Goal: Navigation & Orientation: Go to known website

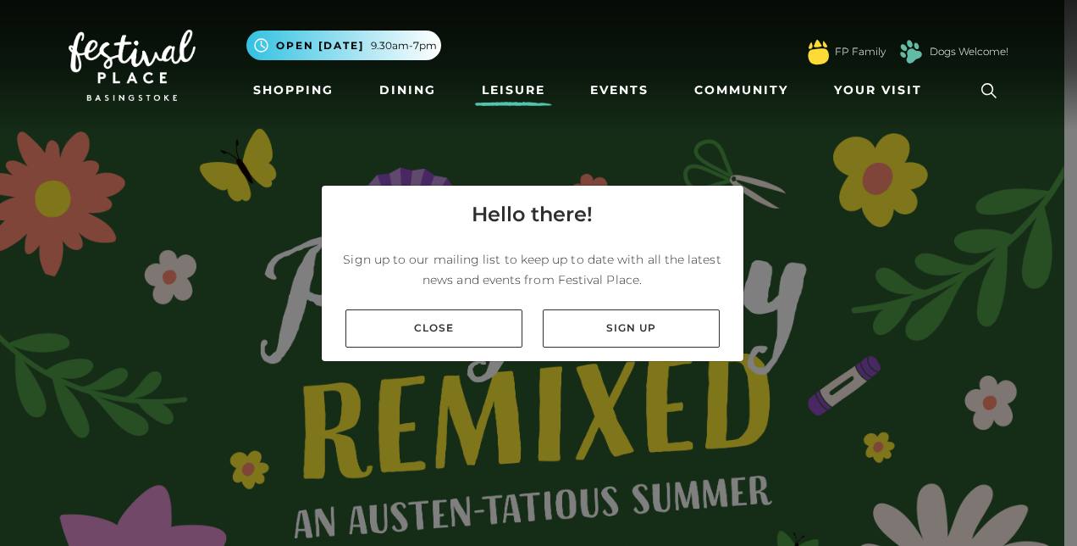
click at [523, 91] on link "Leisure" at bounding box center [513, 90] width 77 height 31
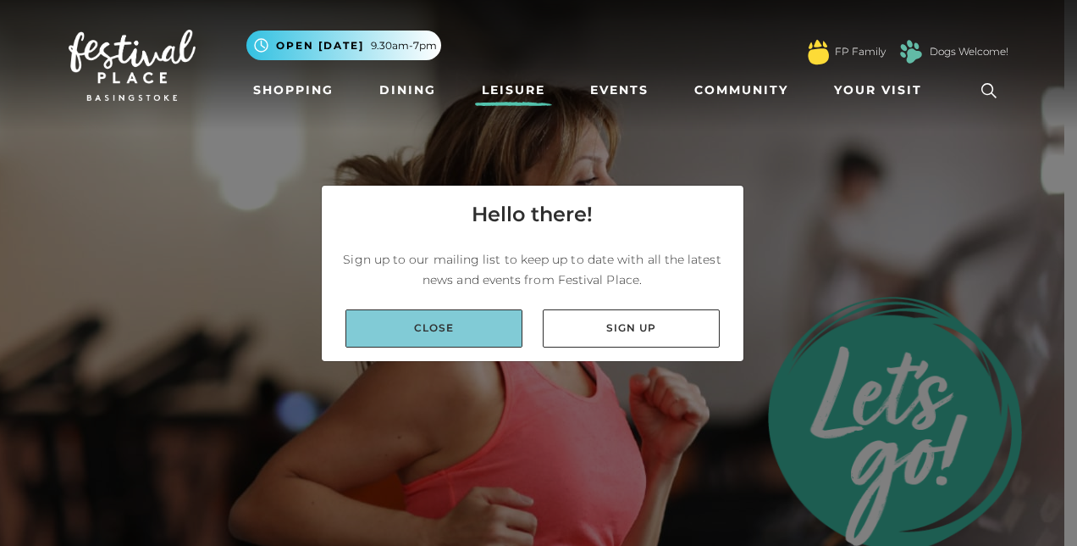
click at [444, 334] on link "Close" at bounding box center [434, 328] width 177 height 38
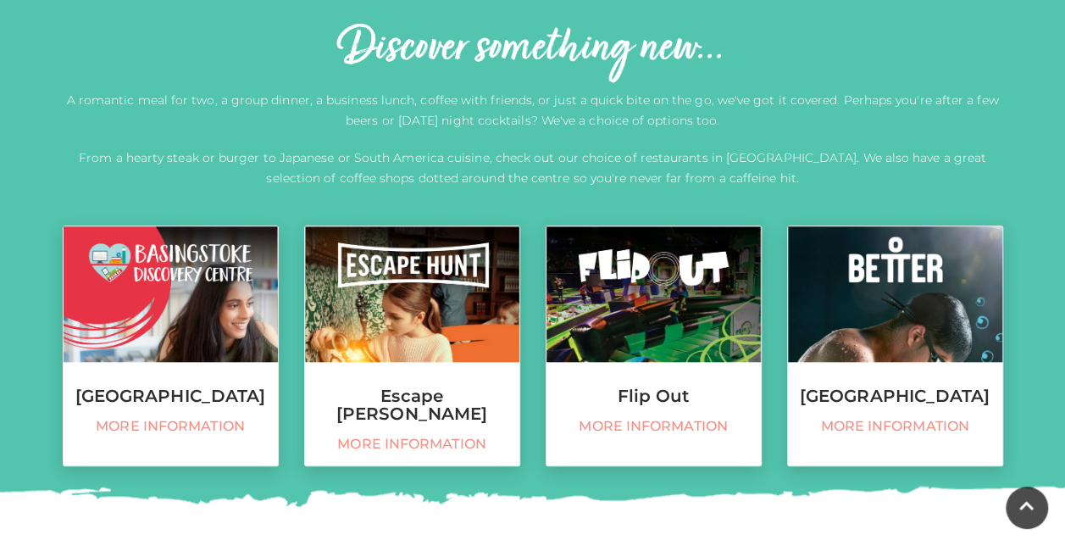
scroll to position [573, 0]
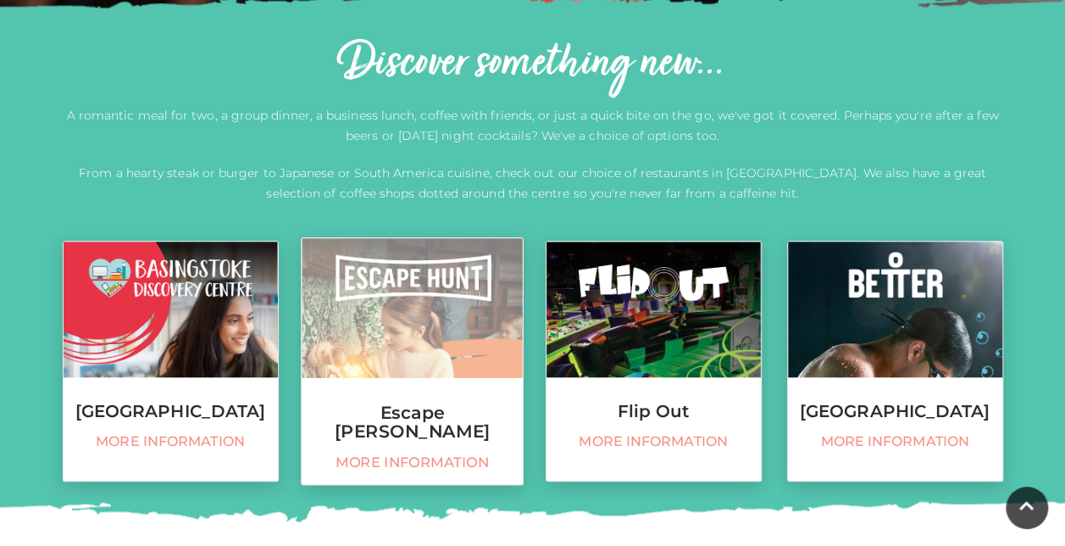
click at [406, 453] on span "More information" at bounding box center [411, 462] width 203 height 18
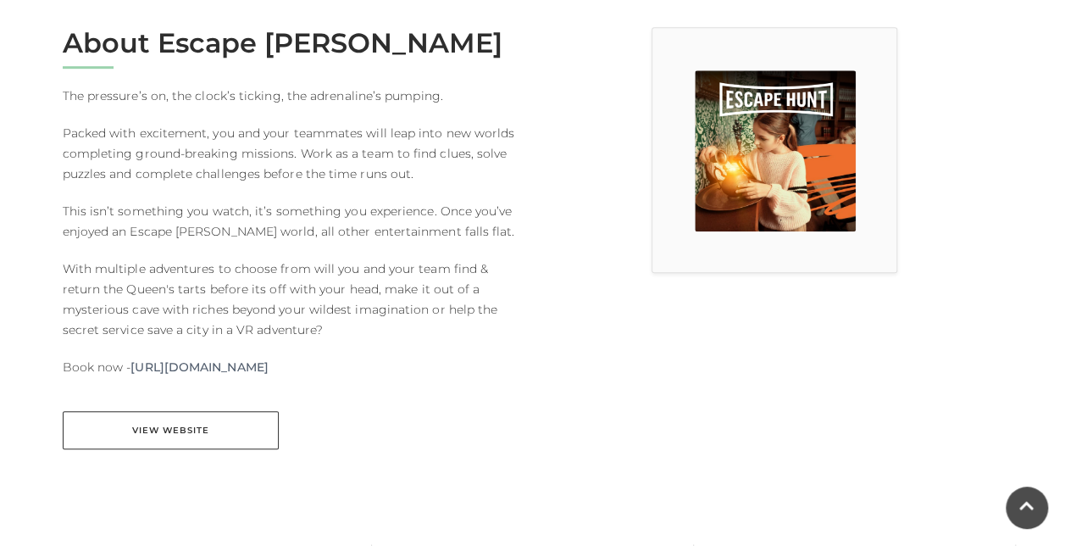
scroll to position [459, 0]
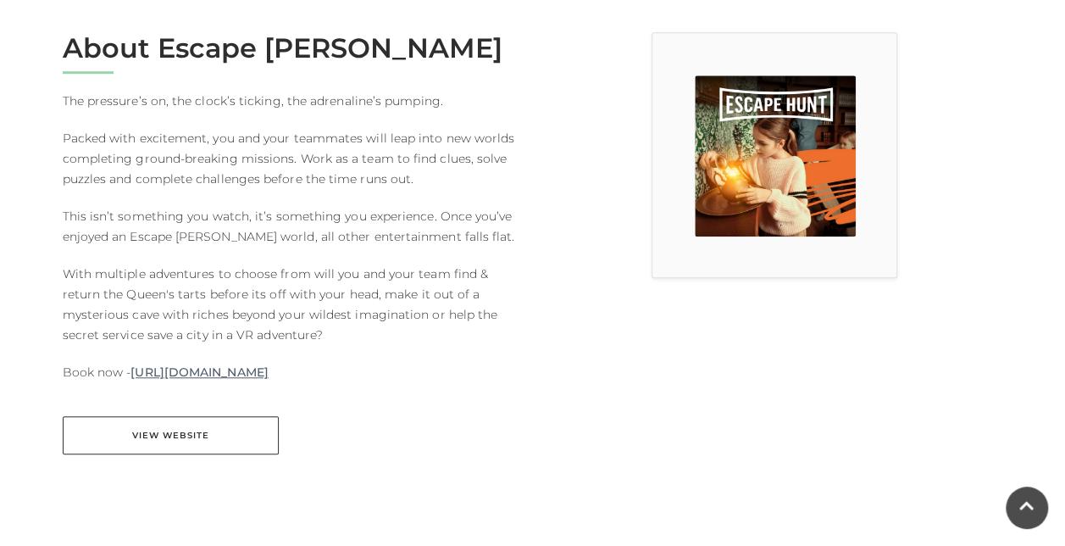
click at [268, 377] on link "[URL][DOMAIN_NAME]" at bounding box center [198, 372] width 137 height 20
